Goal: Transaction & Acquisition: Purchase product/service

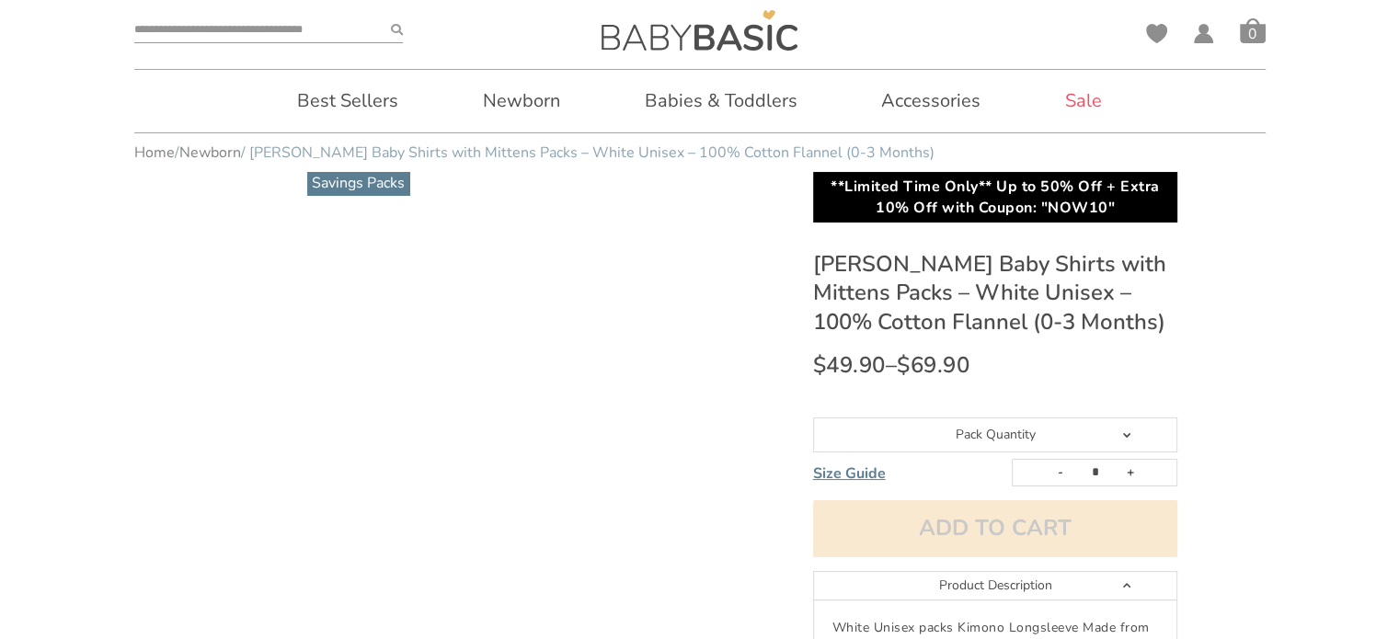
drag, startPoint x: 0, startPoint y: 0, endPoint x: 1255, endPoint y: 190, distance: 1269.1
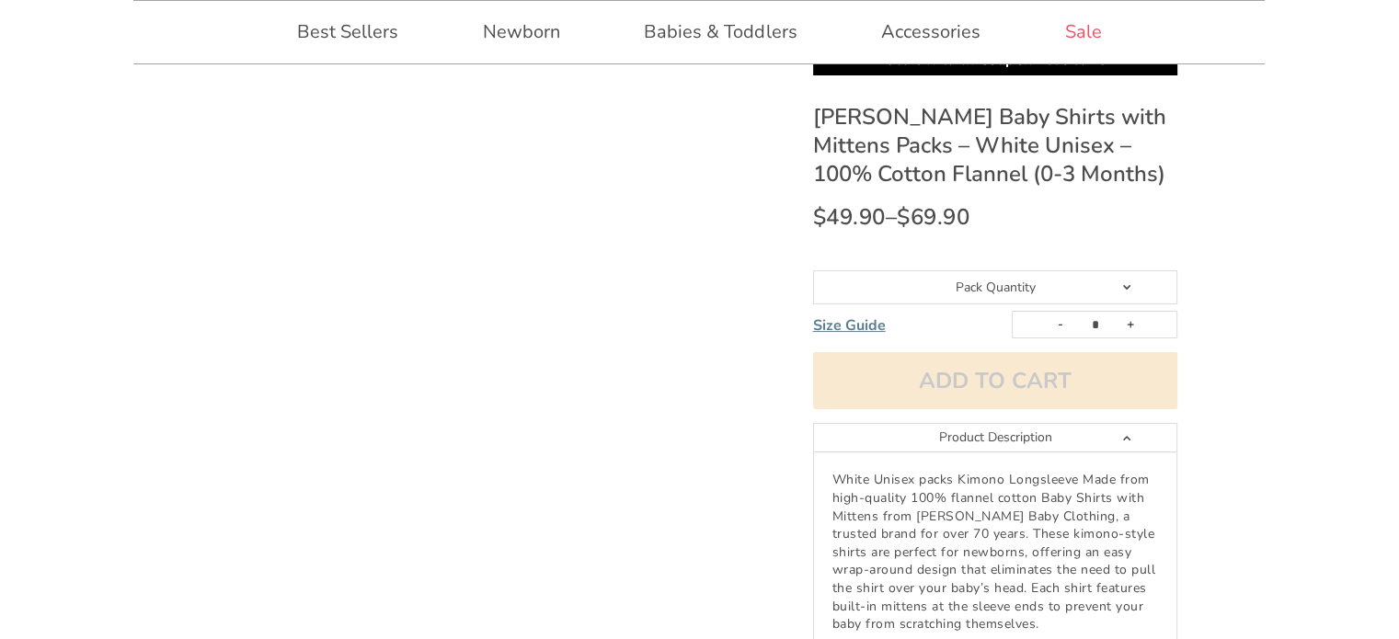
scroll to position [179, 0]
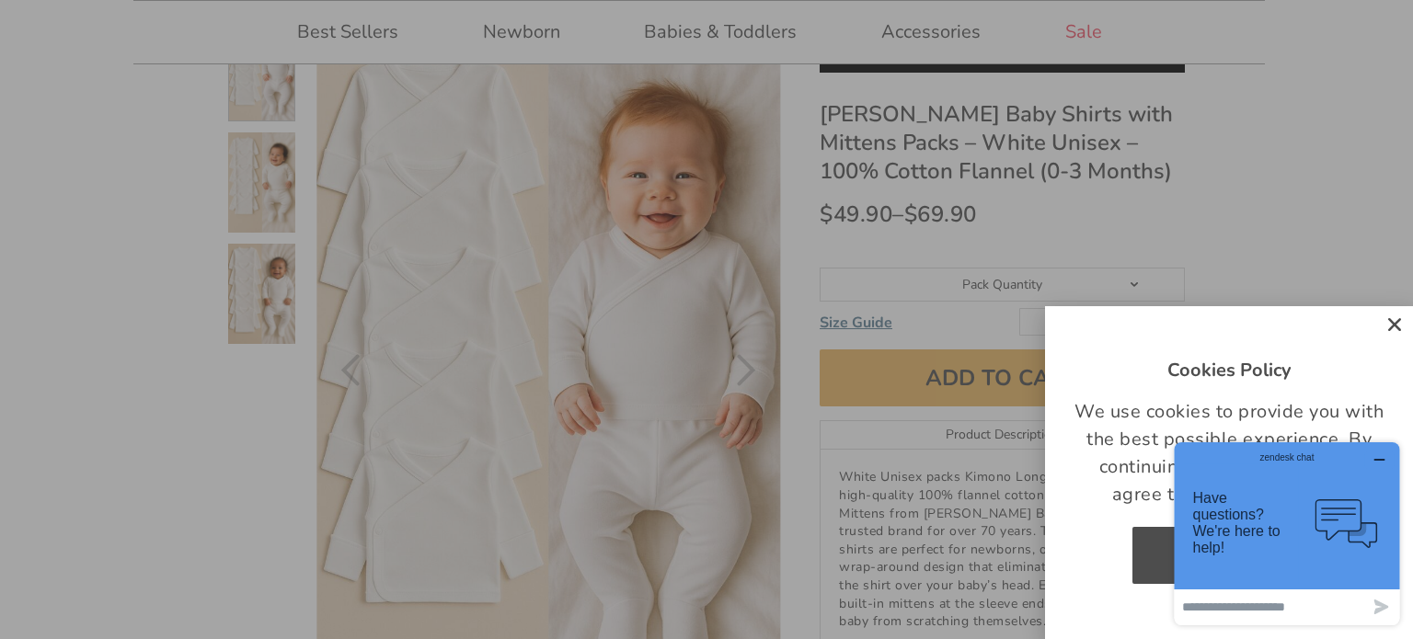
click at [1398, 319] on icon "Close" at bounding box center [1395, 325] width 18 height 18
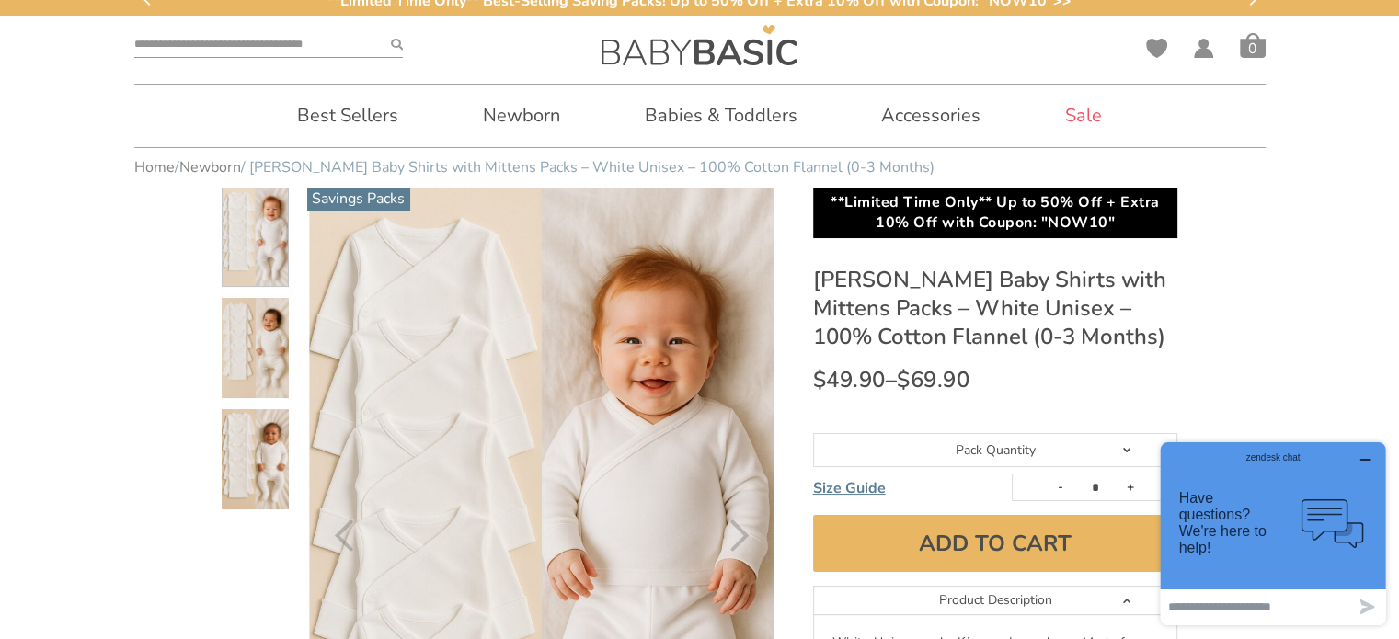
scroll to position [0, 0]
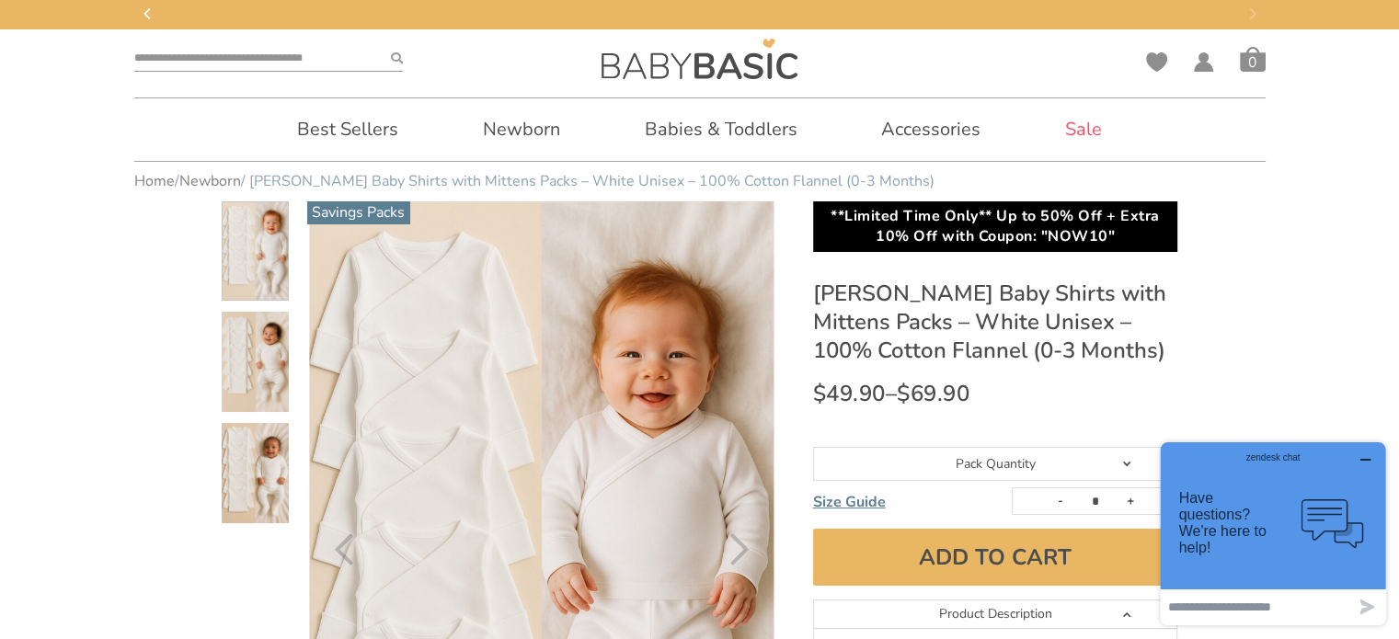
click at [247, 60] on input "search" at bounding box center [263, 59] width 258 height 24
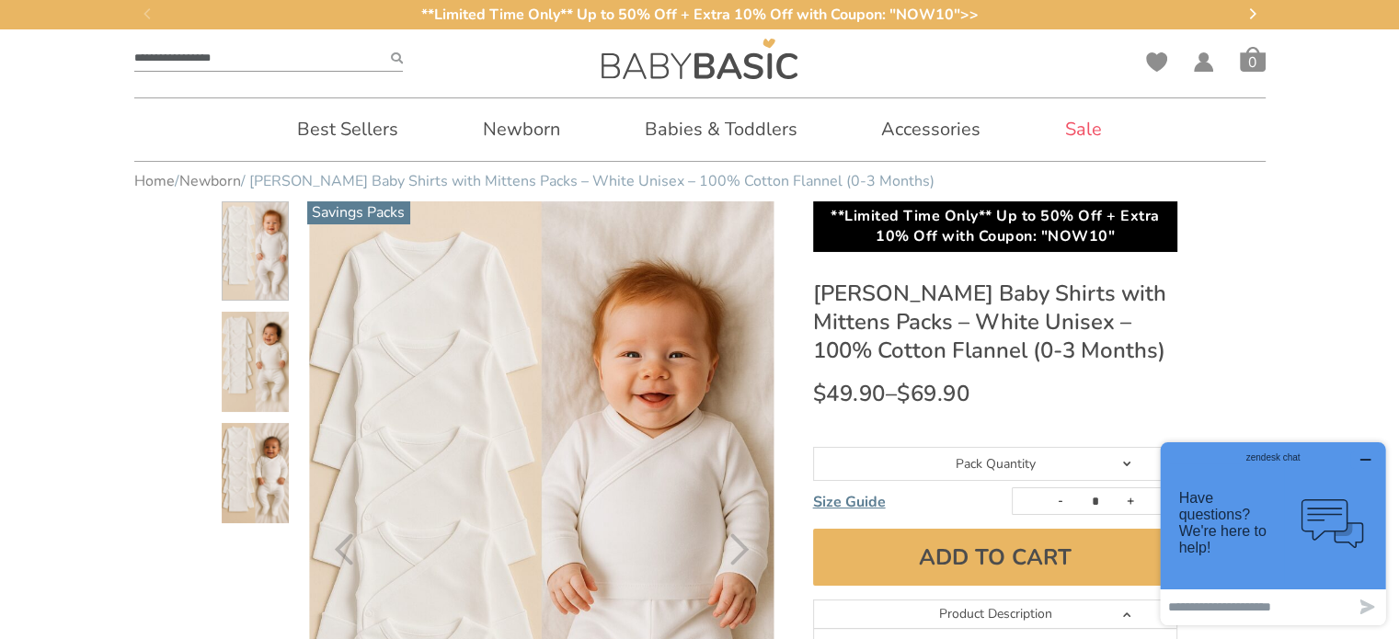
type input "**********"
click at [391, 47] on button "submit" at bounding box center [397, 59] width 12 height 24
